Goal: Communication & Community: Ask a question

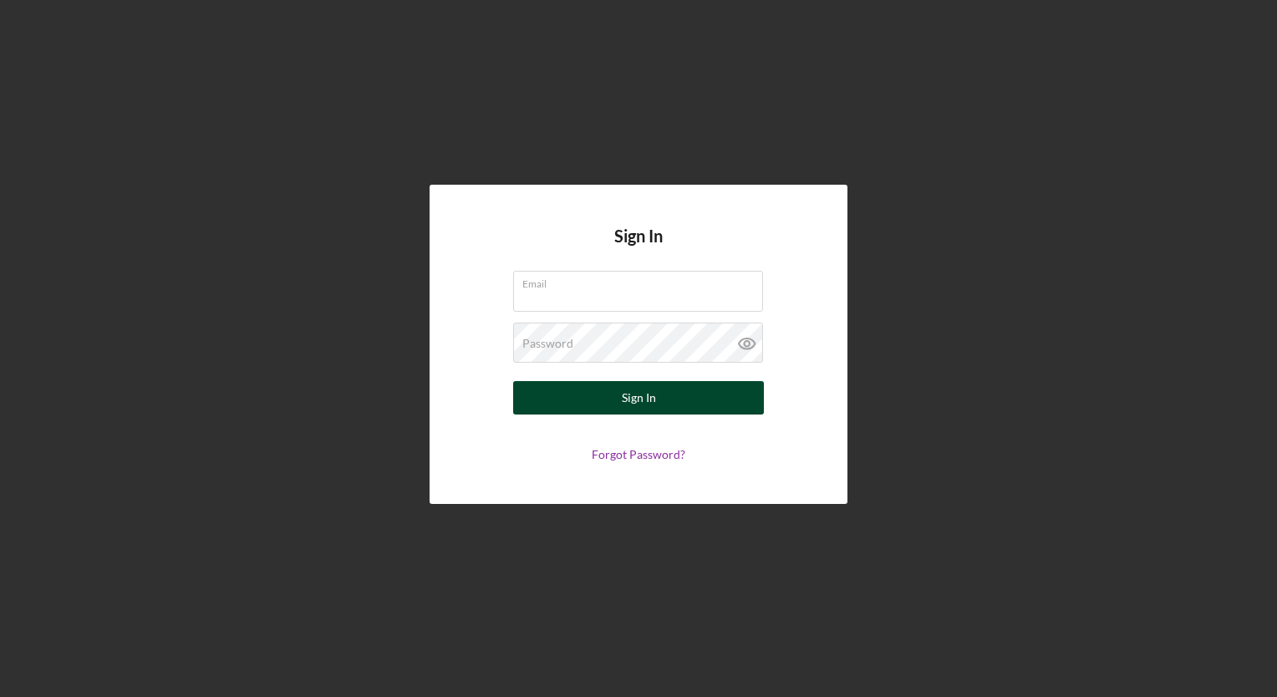
type input "[EMAIL_ADDRESS][DOMAIN_NAME]"
click at [581, 389] on button "Sign In" at bounding box center [638, 397] width 251 height 33
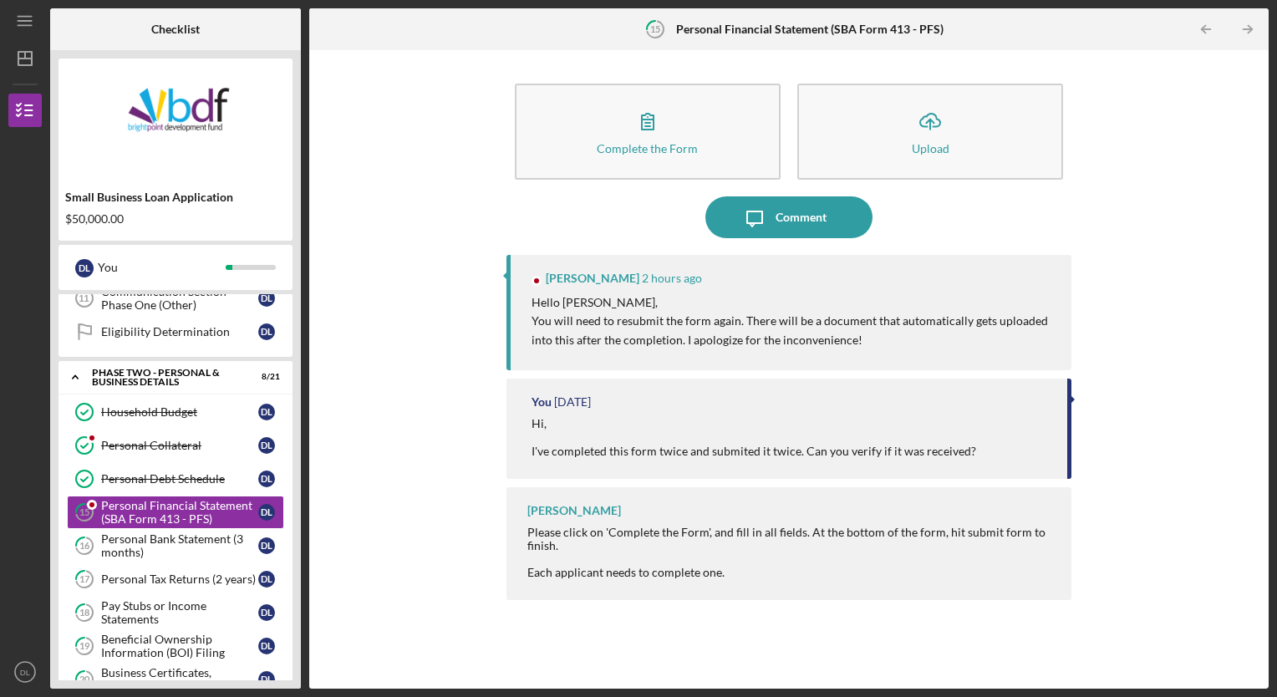
scroll to position [386, 0]
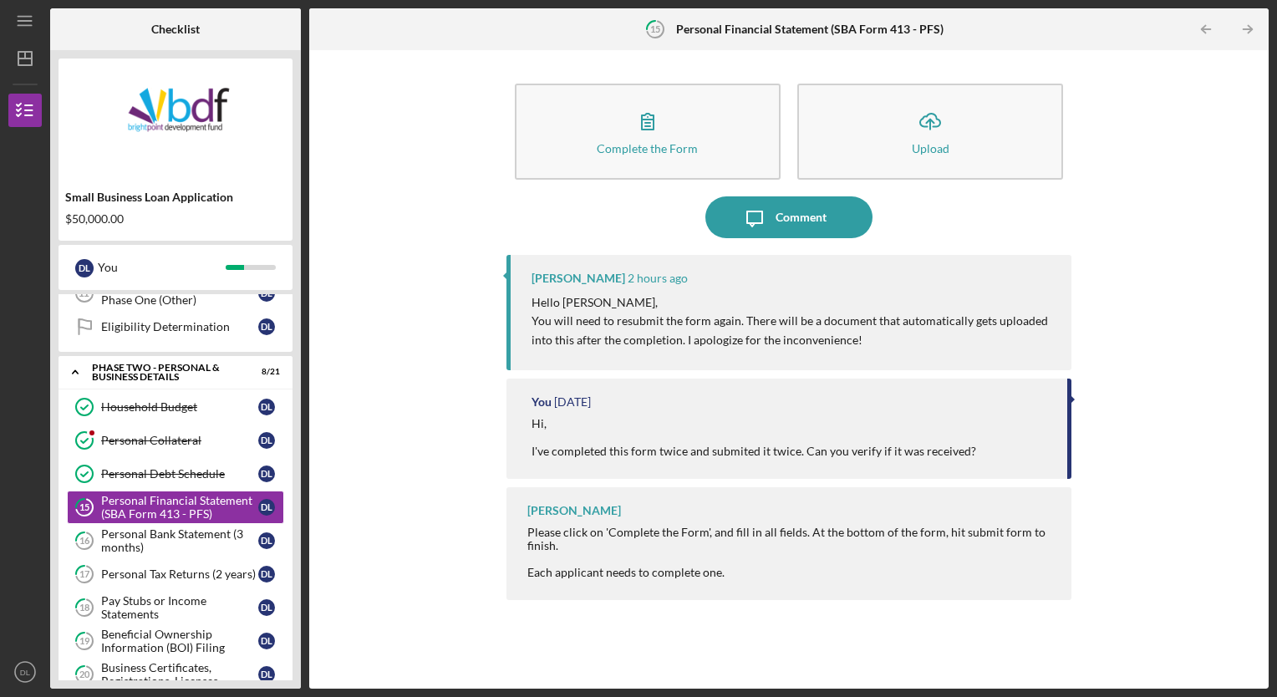
click at [487, 220] on div "Complete the Form Form Icon/Upload Upload Icon/Message Comment [PERSON_NAME] 2 …" at bounding box center [789, 369] width 943 height 622
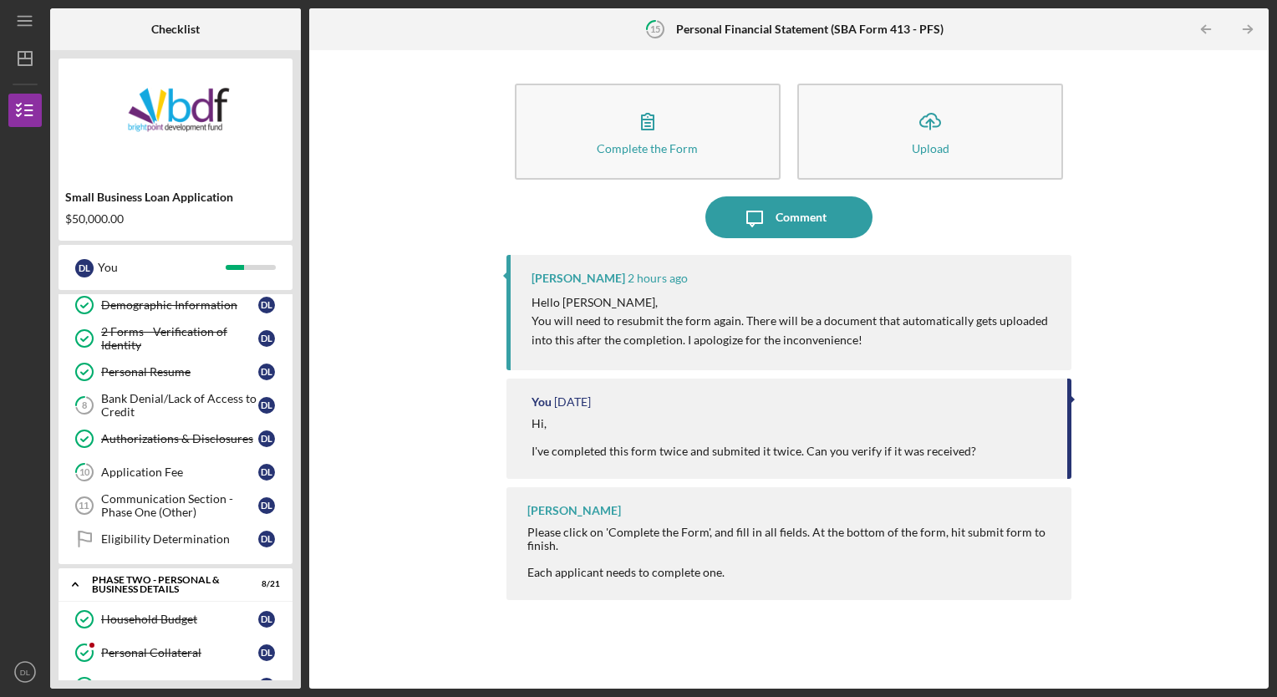
scroll to position [170, 0]
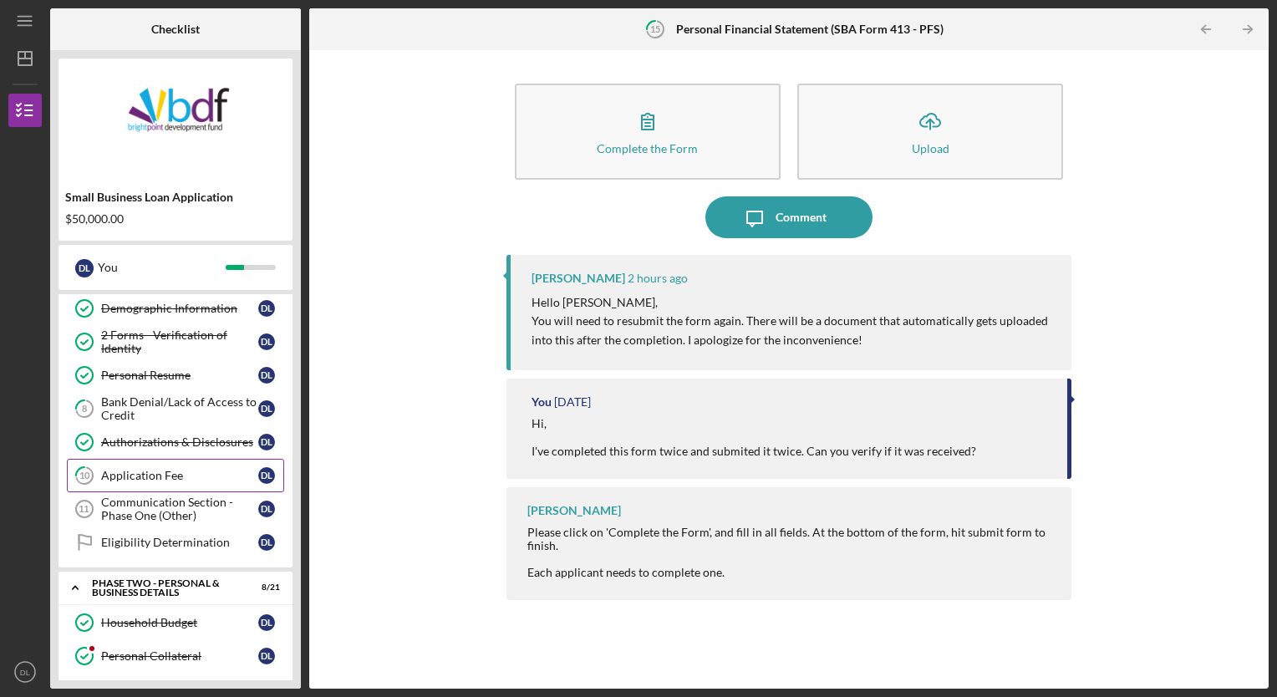
click at [137, 469] on div "Application Fee" at bounding box center [179, 475] width 157 height 13
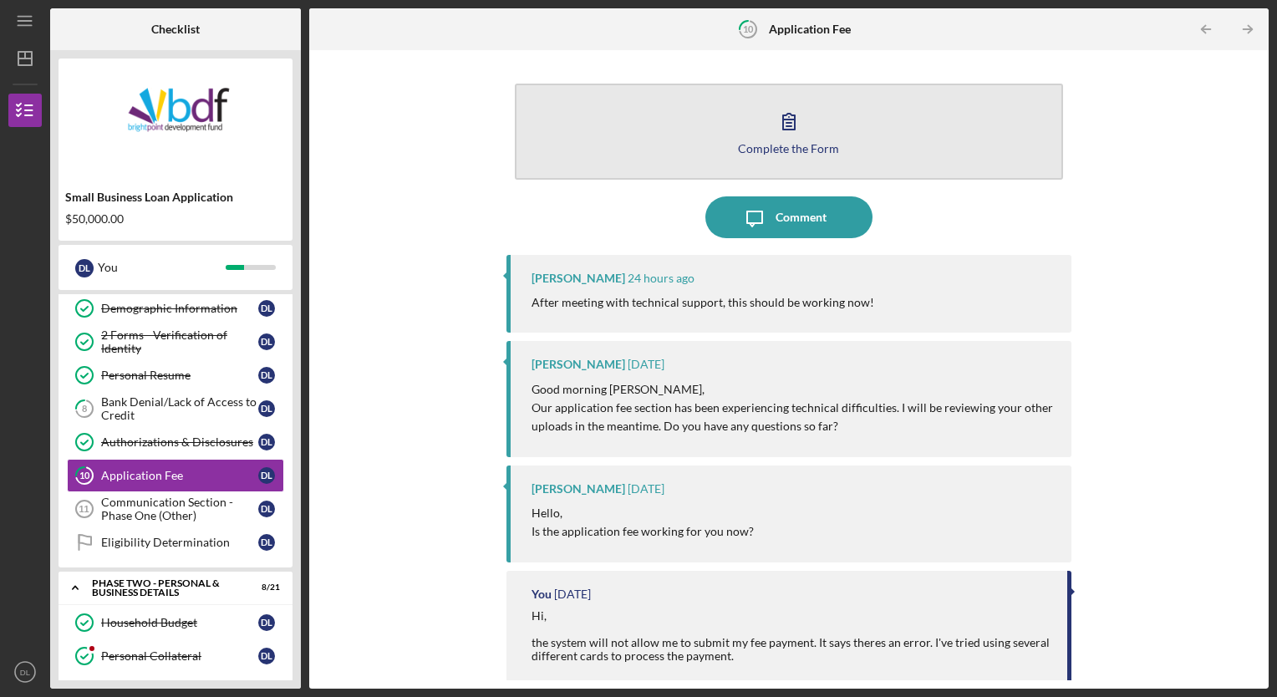
click at [730, 94] on button "Complete the Form Form" at bounding box center [789, 132] width 549 height 96
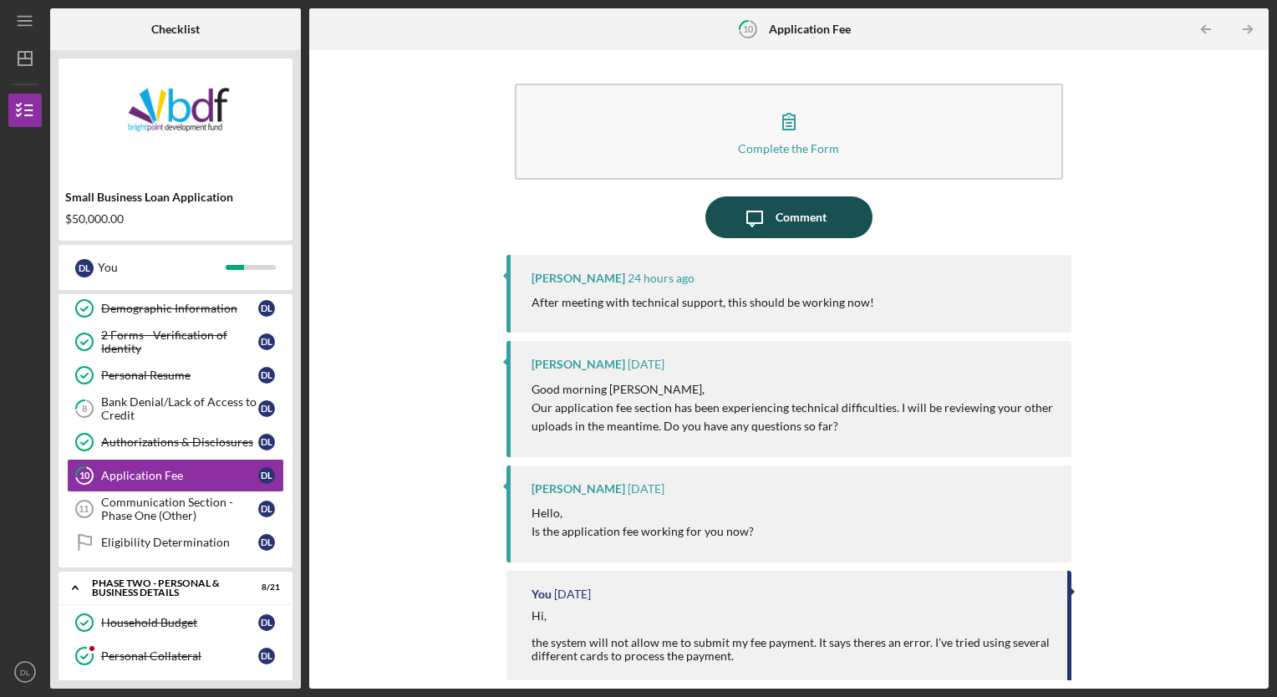
click at [739, 211] on icon "Icon/Message" at bounding box center [755, 217] width 42 height 42
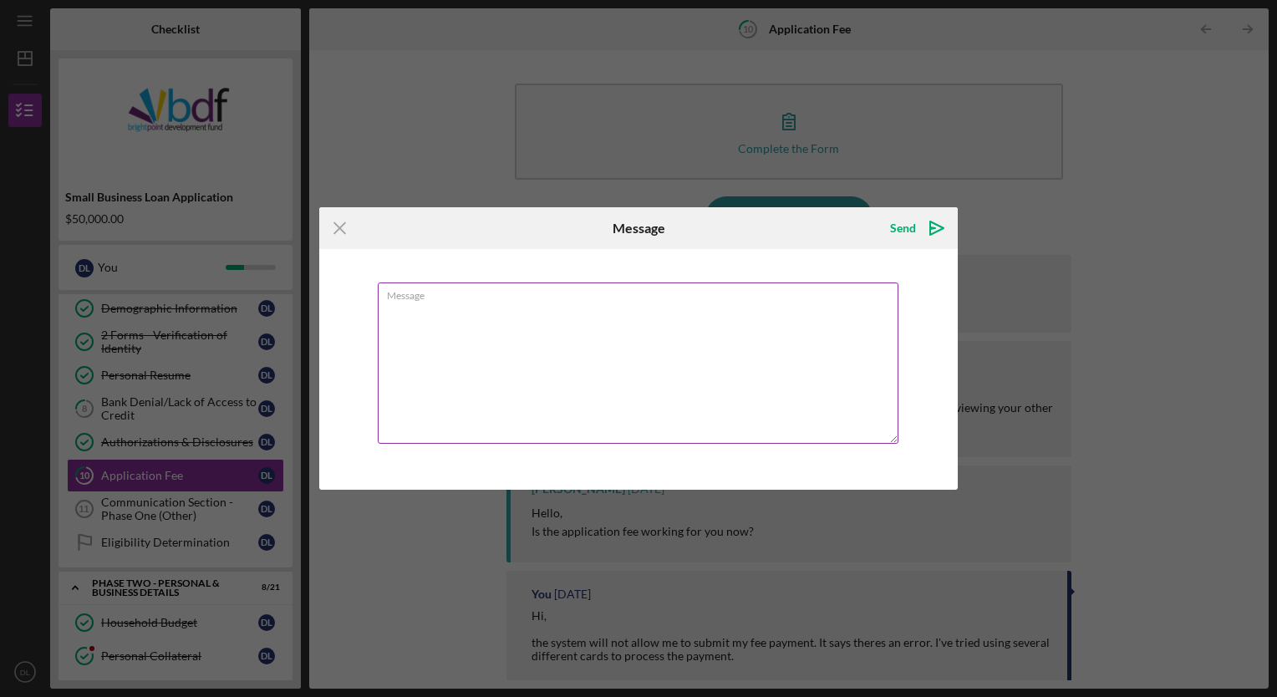
click at [430, 321] on textarea "Message" at bounding box center [638, 362] width 521 height 161
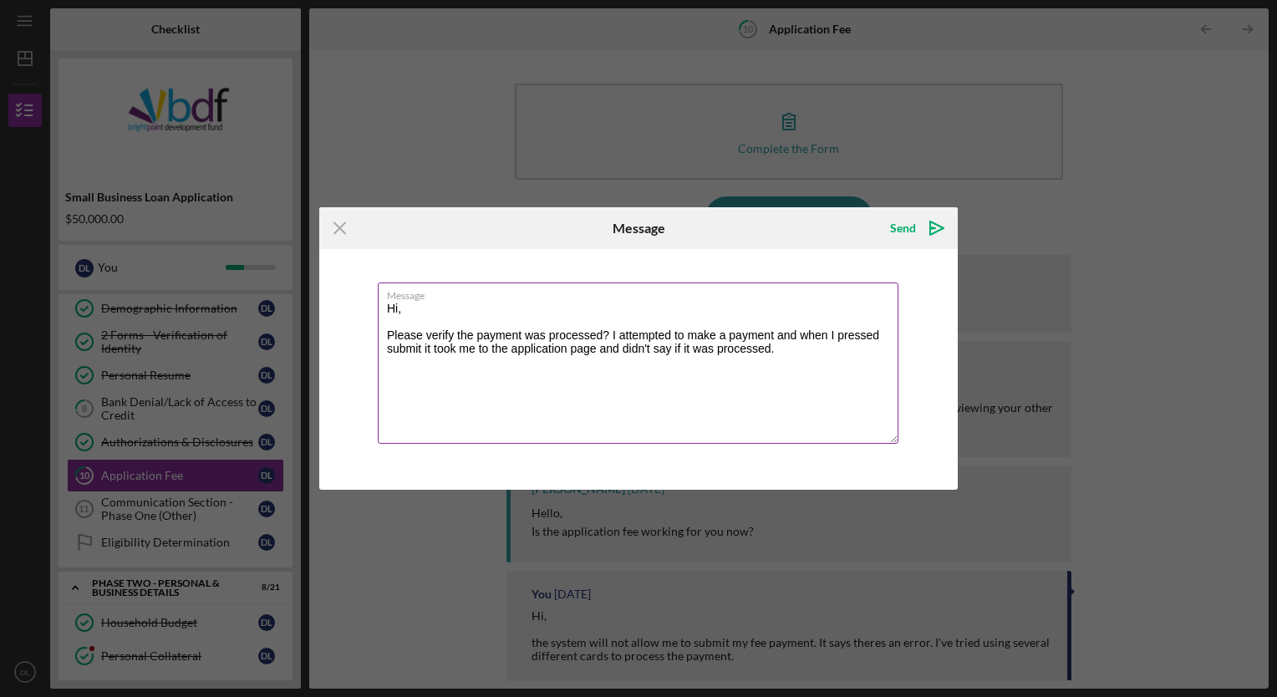
click at [434, 442] on textarea "Hi, Please verify the payment was processed? I attempted to make a payment and …" at bounding box center [638, 362] width 521 height 161
type textarea "Hi, Please verify the payment was processed? I attempted to make a payment and …"
click at [939, 237] on icon "Icon/icon-invite-send" at bounding box center [937, 228] width 42 height 42
